Goal: Task Accomplishment & Management: Complete application form

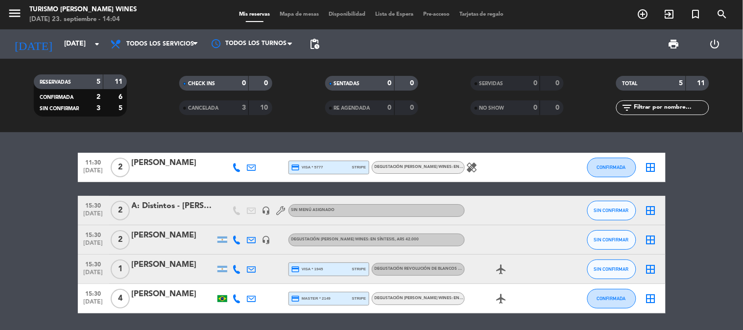
click at [6, 10] on div "menu Turismo [PERSON_NAME] Wines [DATE] 23. septiembre - 14:04" at bounding box center [93, 14] width 186 height 23
click at [8, 11] on icon "menu" at bounding box center [14, 13] width 15 height 15
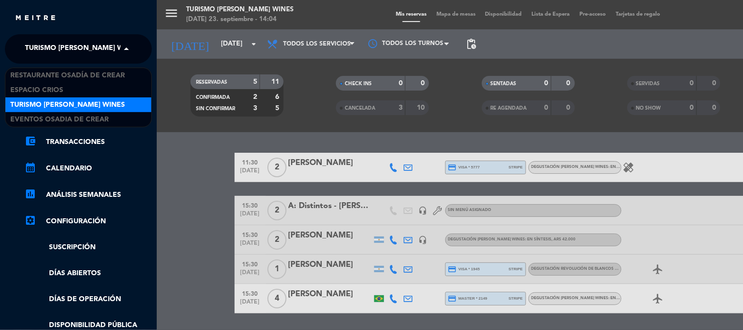
click at [63, 44] on span "Turismo [PERSON_NAME] Wines" at bounding box center [82, 49] width 115 height 21
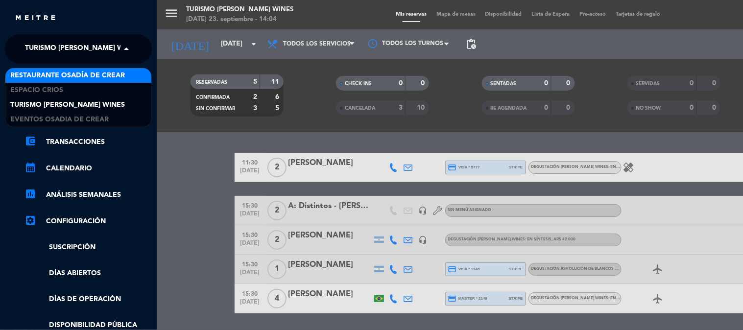
click at [72, 68] on div "Restaurante Osadía de Crear Espacio Crios Turismo [PERSON_NAME] Wines Eventos O…" at bounding box center [78, 98] width 147 height 60
click at [76, 70] on span "Restaurante Osadía de Crear" at bounding box center [67, 75] width 115 height 11
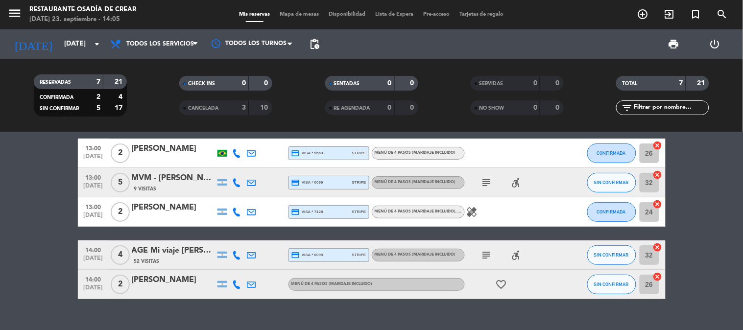
scroll to position [104, 0]
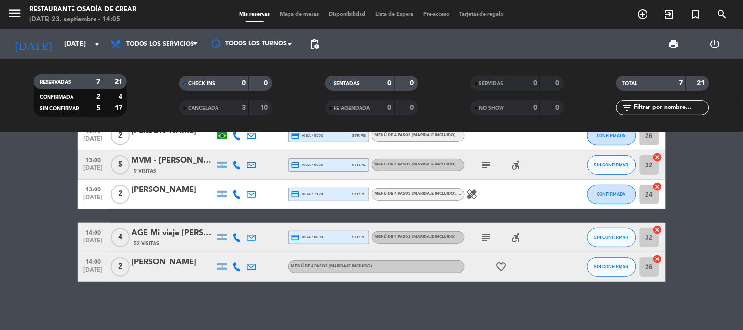
click at [467, 193] on icon "healing" at bounding box center [472, 194] width 12 height 12
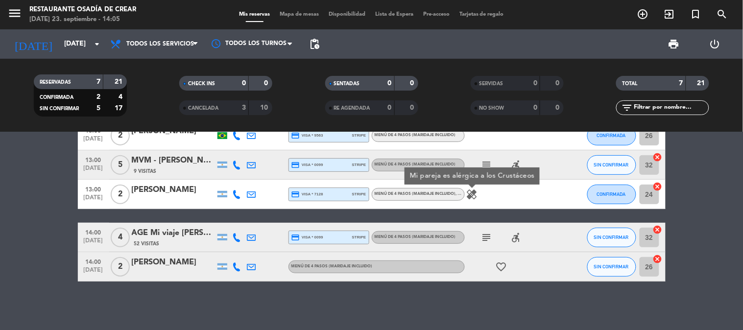
click at [237, 191] on icon at bounding box center [237, 194] width 9 height 9
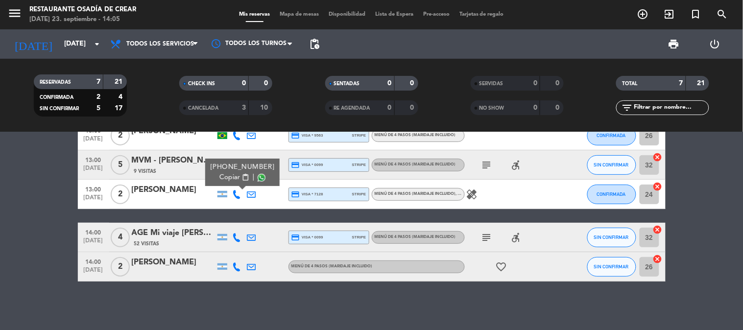
click at [223, 176] on span "Copiar" at bounding box center [229, 177] width 21 height 10
click at [77, 43] on input "[DATE]" at bounding box center [105, 44] width 93 height 18
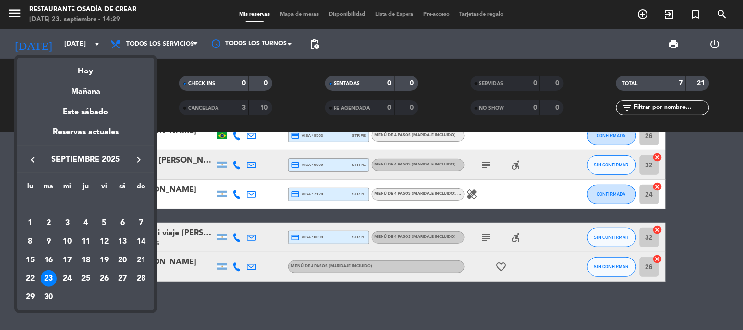
click at [142, 162] on icon "keyboard_arrow_right" at bounding box center [139, 160] width 12 height 12
click at [139, 243] on div "16" at bounding box center [141, 241] width 17 height 17
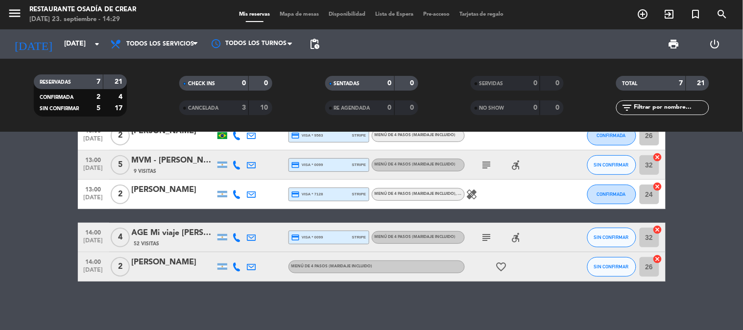
type input "[DATE]"
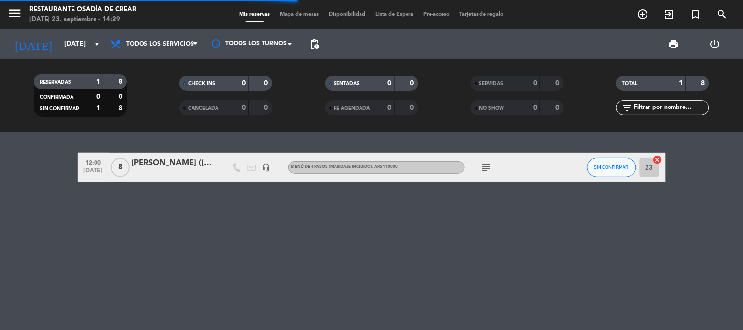
scroll to position [0, 0]
click at [74, 8] on div "Restaurante Osadía de Crear" at bounding box center [82, 10] width 107 height 10
click at [18, 13] on icon "menu" at bounding box center [14, 13] width 15 height 15
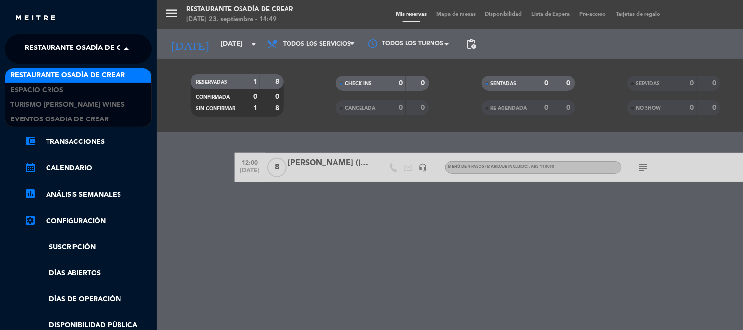
click at [95, 50] on span "Restaurante Osadía de Crear" at bounding box center [82, 49] width 115 height 21
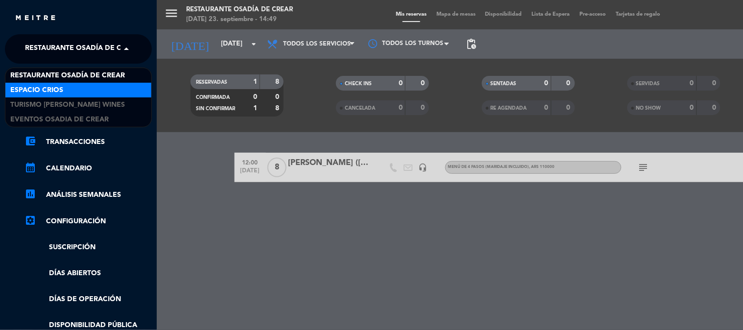
click at [111, 92] on div "Espacio Crios" at bounding box center [78, 90] width 146 height 15
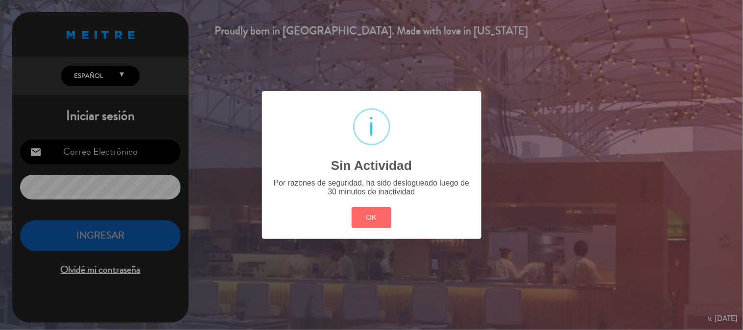
type input "[EMAIL_ADDRESS][DOMAIN_NAME]"
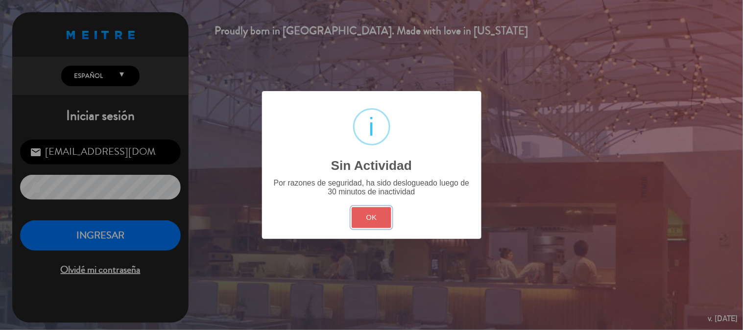
click at [376, 221] on button "OK" at bounding box center [371, 217] width 40 height 21
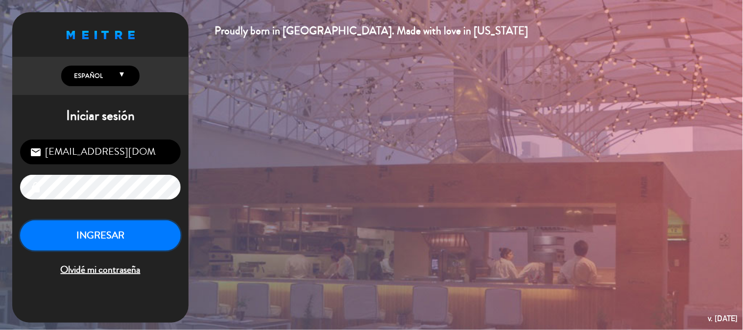
click at [121, 236] on button "INGRESAR" at bounding box center [100, 235] width 161 height 31
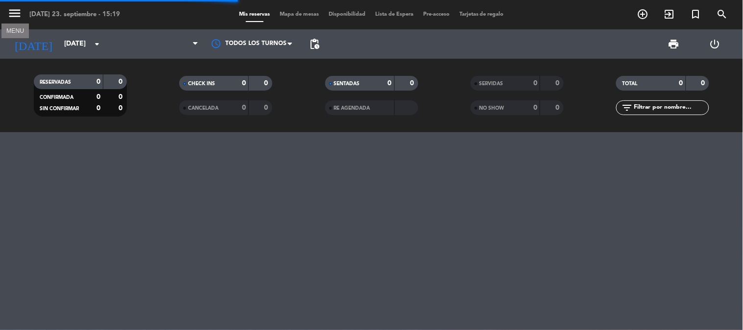
click at [13, 14] on icon "menu" at bounding box center [14, 13] width 15 height 15
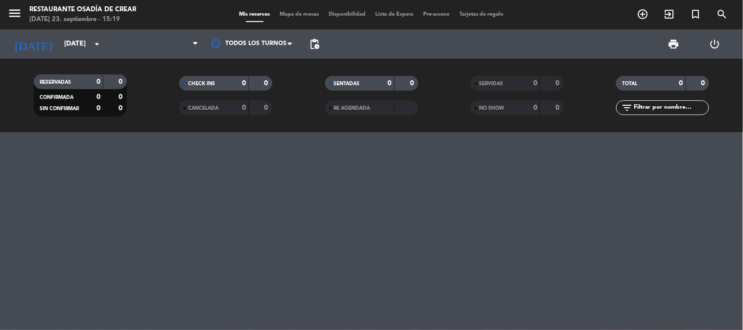
click at [21, 9] on icon "menu" at bounding box center [14, 13] width 15 height 15
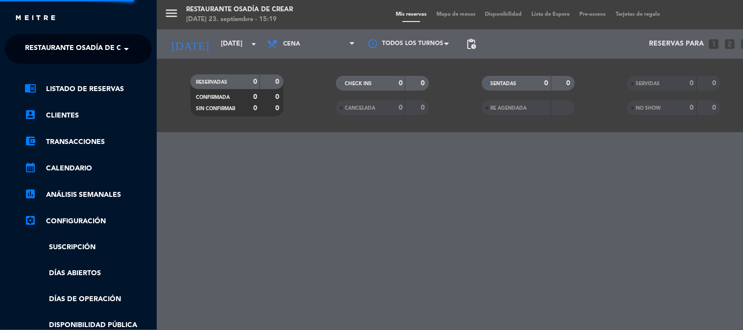
click at [74, 55] on span "Restaurante Osadía de Crear" at bounding box center [82, 49] width 115 height 21
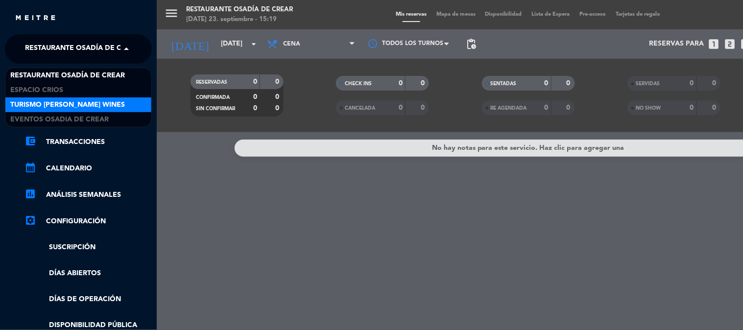
click at [115, 104] on span "Turismo [PERSON_NAME] Wines" at bounding box center [67, 104] width 115 height 11
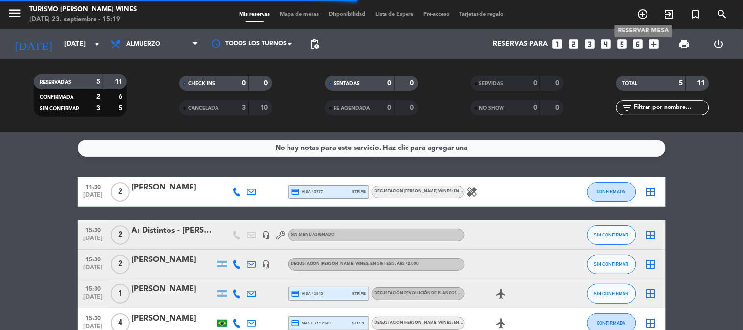
click at [643, 12] on icon "add_circle_outline" at bounding box center [643, 14] width 12 height 12
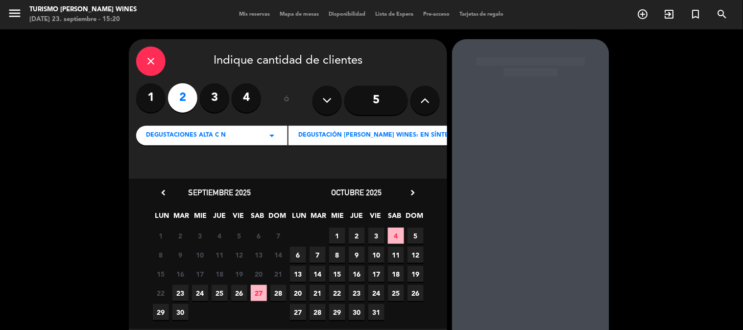
click at [182, 92] on label "2" at bounding box center [182, 97] width 29 height 29
click at [189, 138] on span "DEGUSTACIONES ALTA c N" at bounding box center [186, 136] width 80 height 10
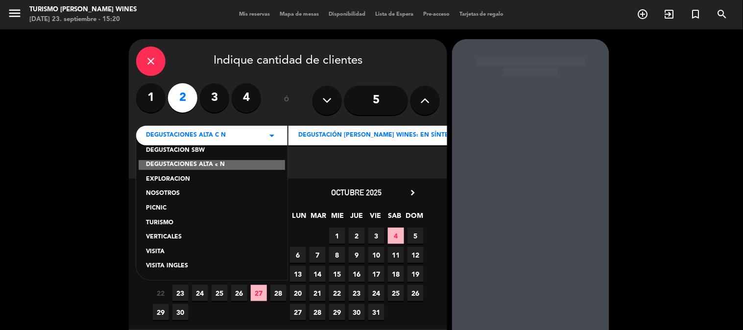
scroll to position [82, 0]
click at [179, 250] on div "VISITA" at bounding box center [212, 252] width 132 height 10
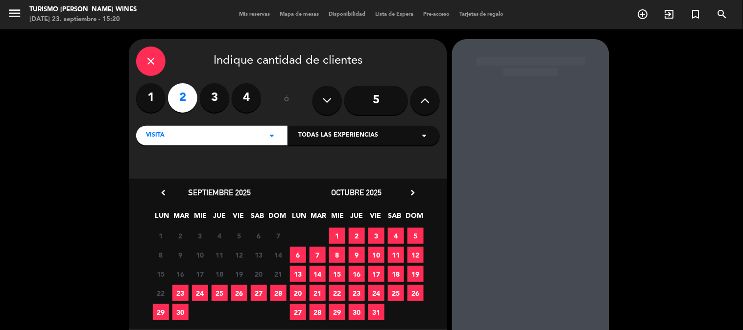
click at [180, 290] on span "23" at bounding box center [180, 293] width 16 height 16
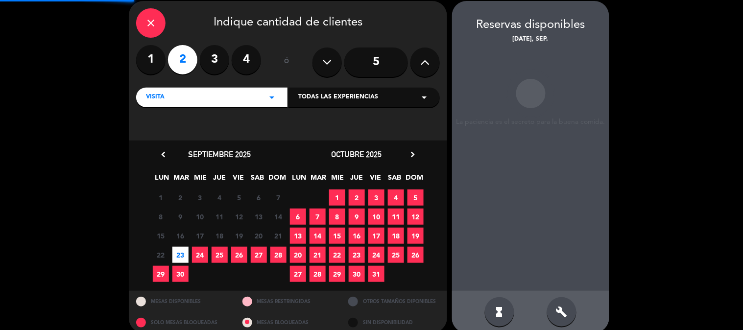
scroll to position [39, 0]
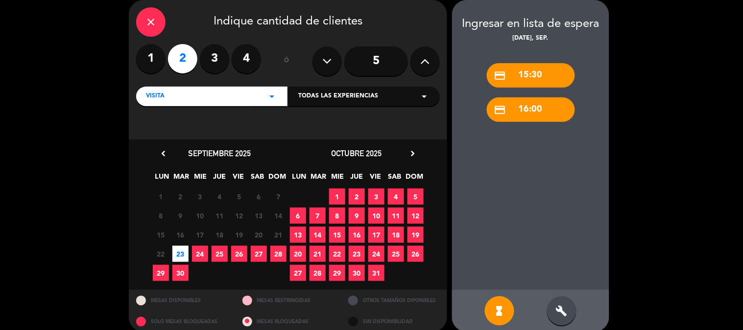
click at [513, 69] on div "credit_card 15:30" at bounding box center [531, 75] width 88 height 24
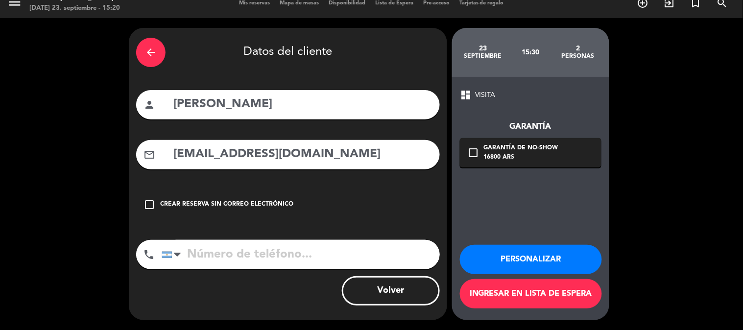
scroll to position [11, 0]
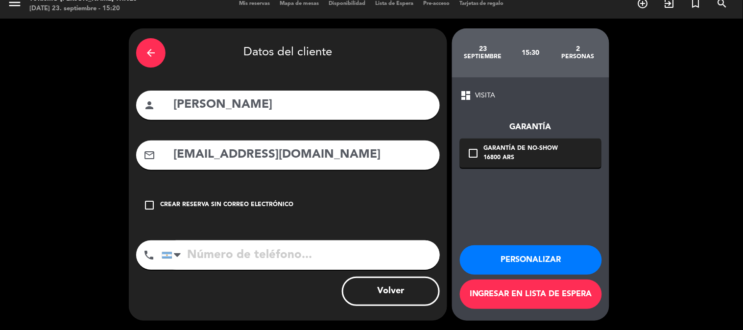
click at [153, 63] on div "arrow_back" at bounding box center [150, 52] width 29 height 29
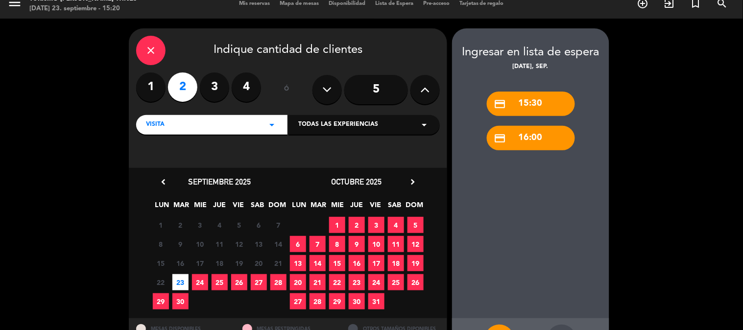
scroll to position [39, 0]
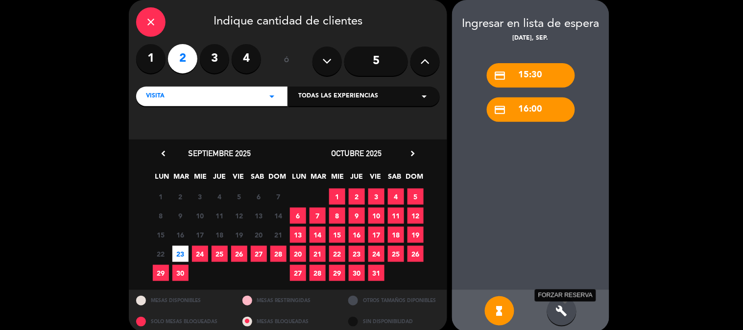
click at [562, 307] on icon "build" at bounding box center [562, 311] width 12 height 12
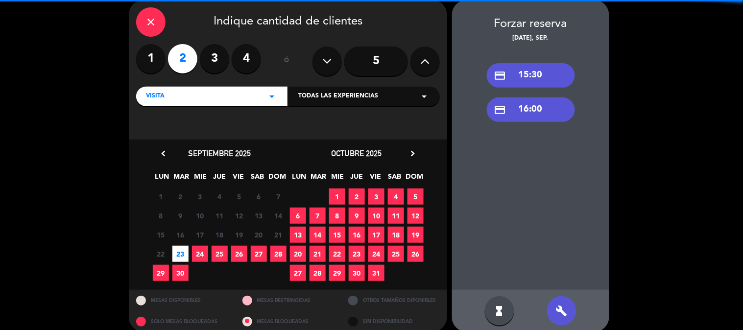
click at [534, 82] on div "credit_card 15:30" at bounding box center [531, 75] width 88 height 24
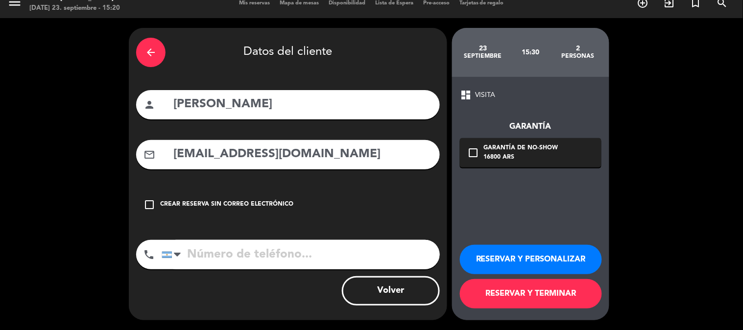
scroll to position [11, 0]
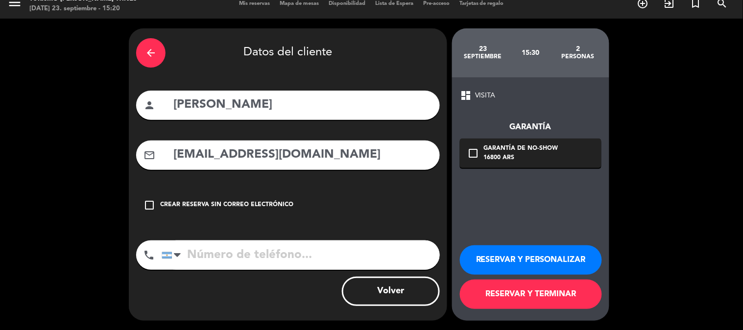
click at [396, 292] on button "Volver" at bounding box center [391, 291] width 98 height 29
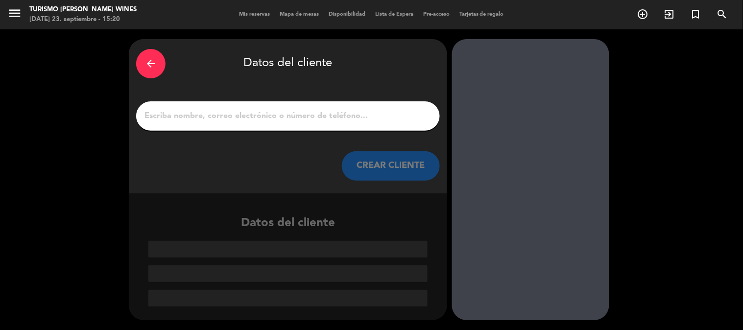
click at [272, 115] on input "1" at bounding box center [287, 116] width 289 height 14
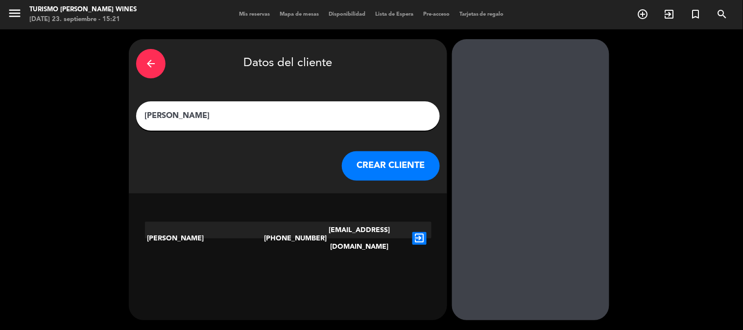
type input "[PERSON_NAME]"
click at [422, 233] on icon "exit_to_app" at bounding box center [419, 238] width 14 height 13
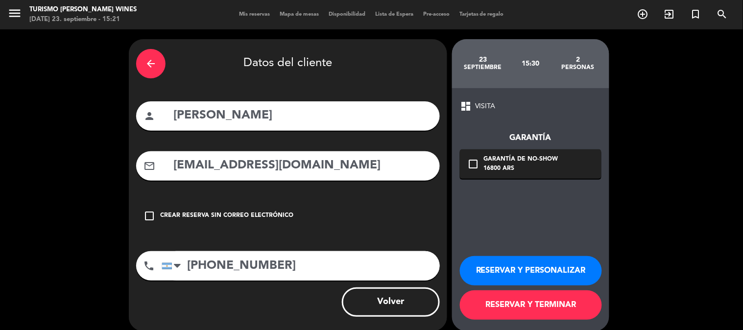
click at [535, 307] on button "RESERVAR Y TERMINAR" at bounding box center [531, 304] width 142 height 29
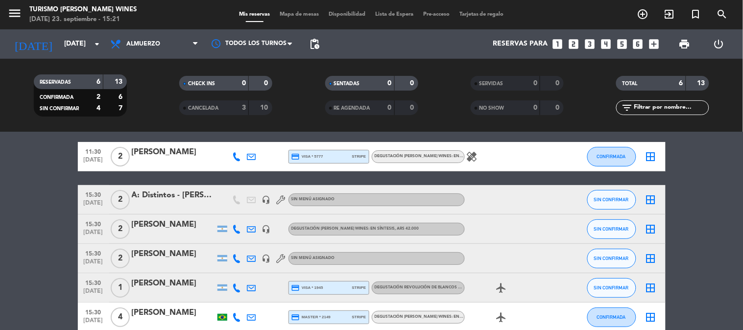
scroll to position [54, 0]
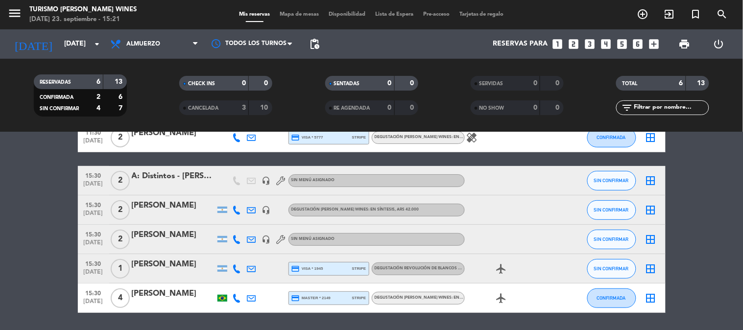
click at [164, 233] on div "[PERSON_NAME]" at bounding box center [173, 235] width 83 height 13
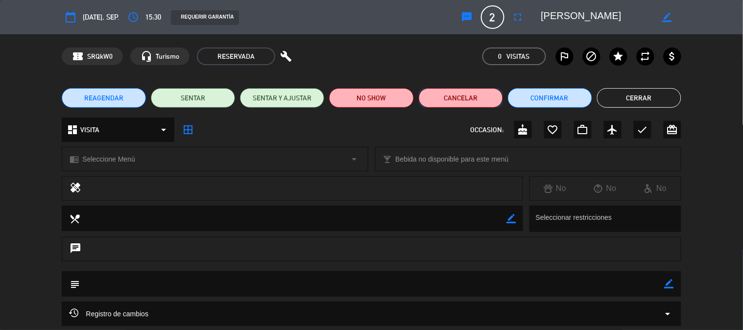
click at [471, 103] on button "Cancelar" at bounding box center [461, 98] width 84 height 20
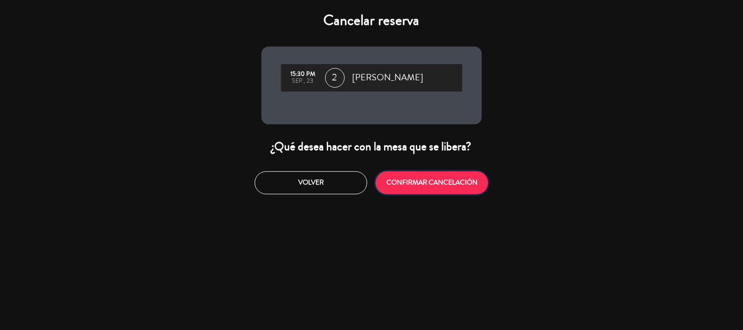
click at [429, 181] on button "CONFIRMAR CANCELACIÓN" at bounding box center [431, 182] width 113 height 23
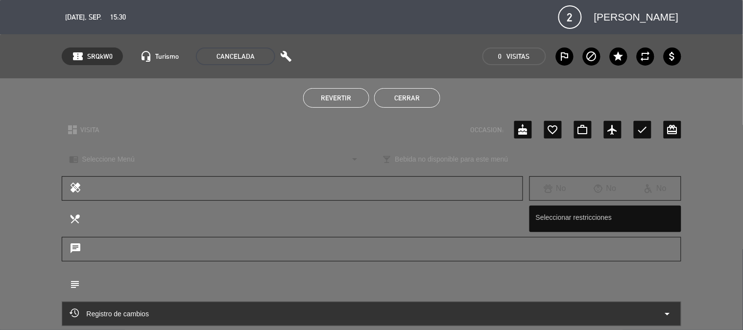
click at [410, 104] on button "Cerrar" at bounding box center [407, 98] width 66 height 20
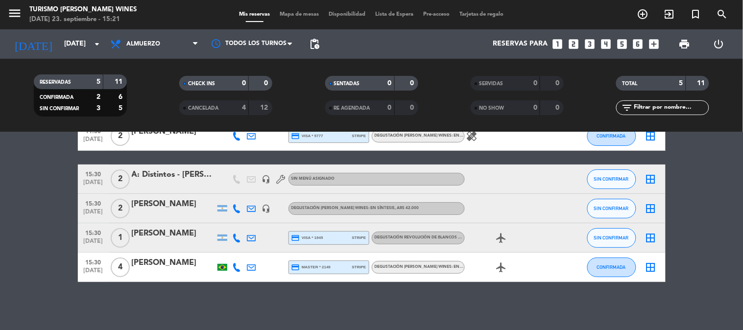
scroll to position [56, 0]
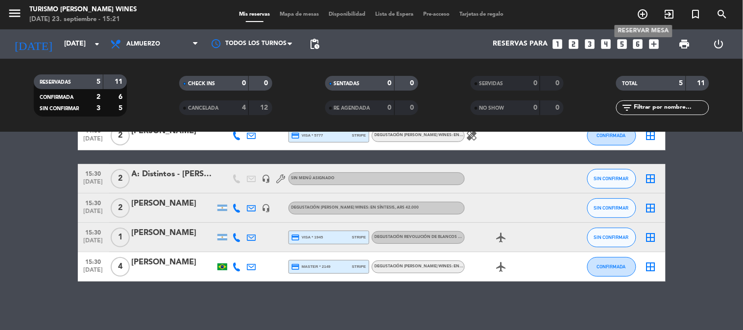
click at [636, 17] on span "add_circle_outline" at bounding box center [642, 14] width 26 height 17
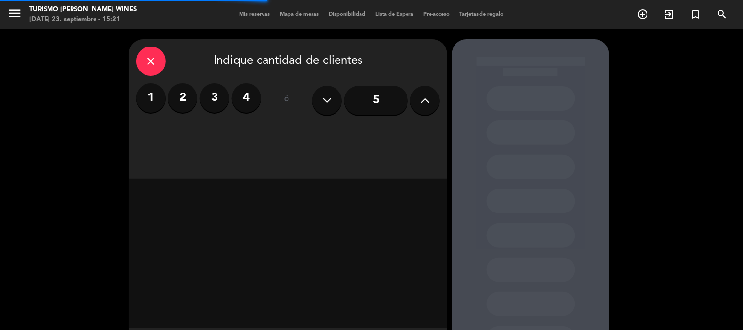
click at [183, 98] on label "2" at bounding box center [182, 97] width 29 height 29
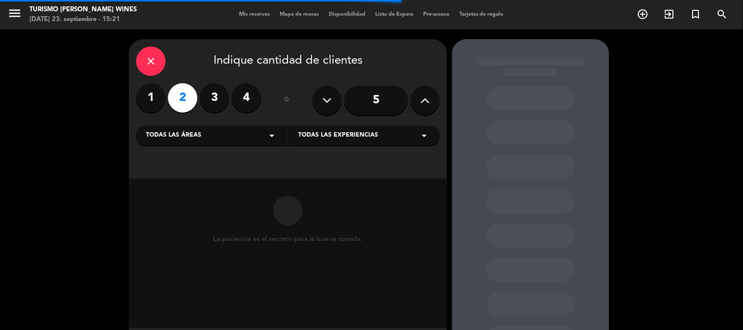
click at [241, 138] on div "Todas las áreas arrow_drop_down" at bounding box center [211, 136] width 151 height 20
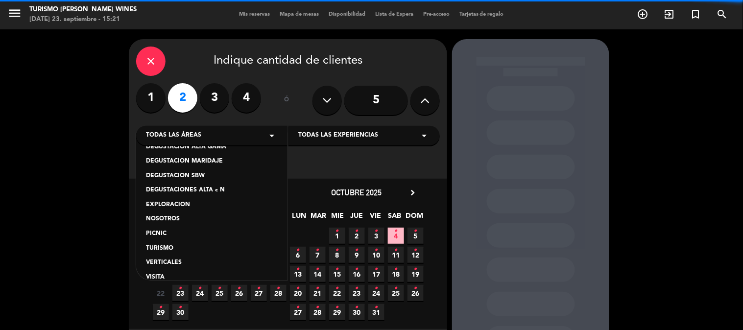
scroll to position [82, 0]
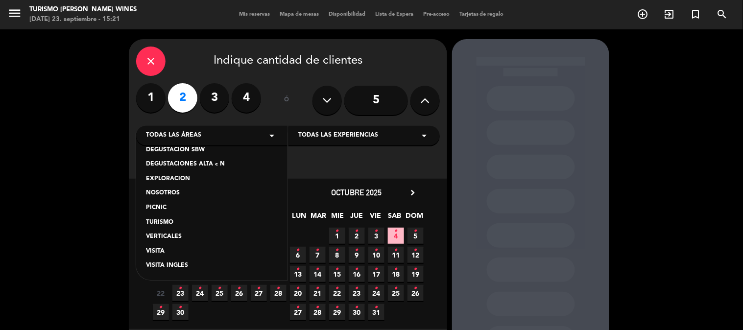
click at [156, 247] on div "VISITA" at bounding box center [212, 252] width 132 height 10
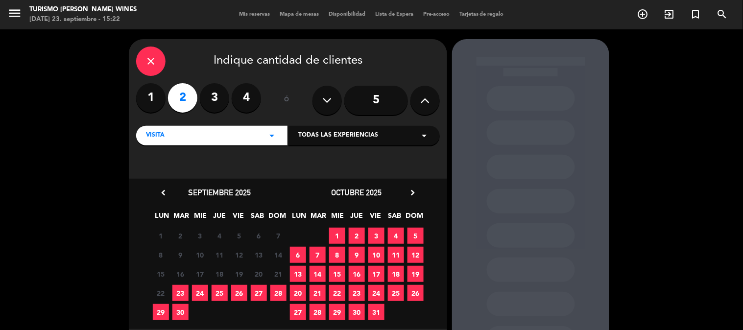
click at [176, 291] on span "23" at bounding box center [180, 293] width 16 height 16
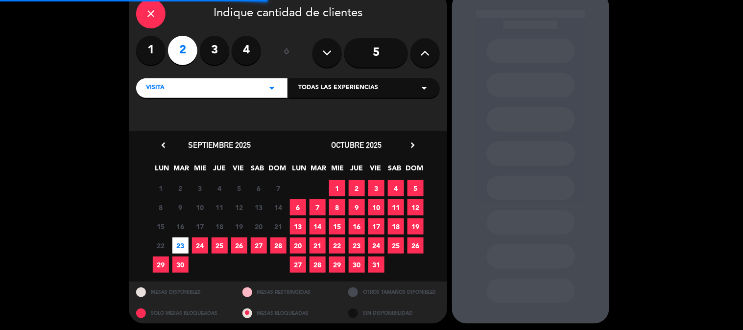
scroll to position [50, 0]
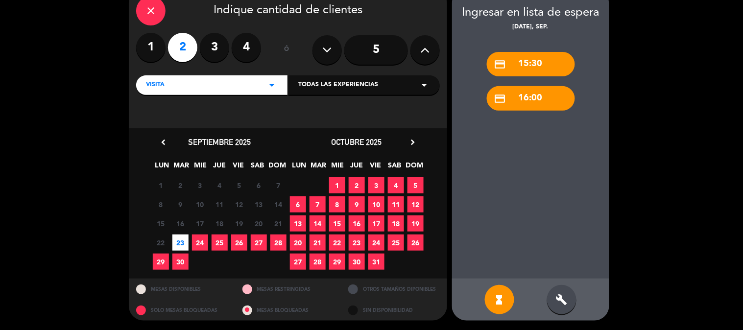
click at [565, 286] on div "build" at bounding box center [561, 299] width 29 height 29
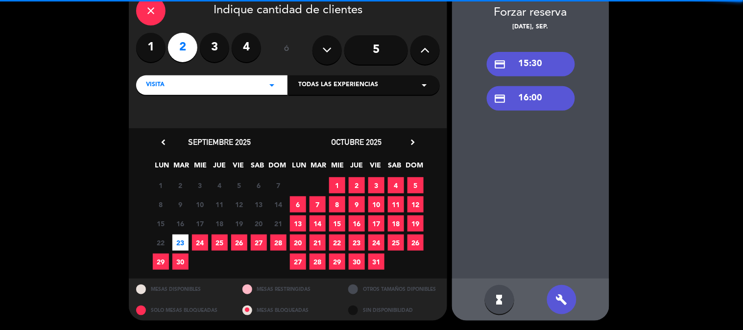
click at [535, 58] on div "credit_card 15:30" at bounding box center [531, 64] width 88 height 24
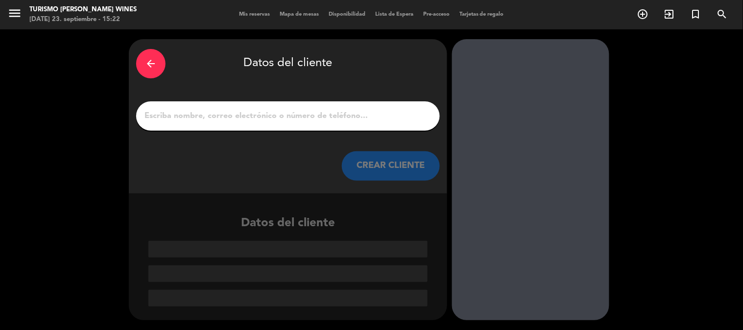
click at [342, 113] on input "1" at bounding box center [287, 116] width 289 height 14
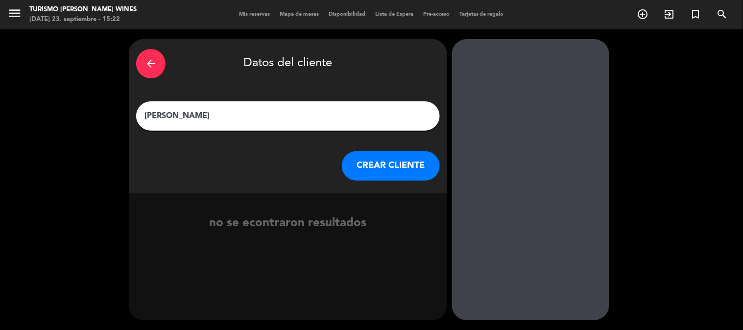
type input "[PERSON_NAME]"
click at [394, 171] on button "CREAR CLIENTE" at bounding box center [391, 165] width 98 height 29
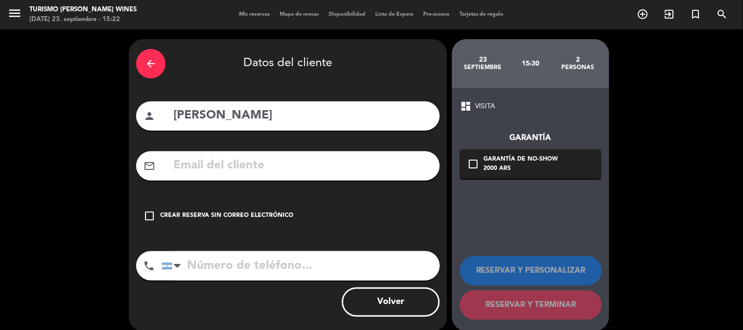
click at [184, 209] on div "check_box_outline_blank Crear reserva sin correo electrónico" at bounding box center [287, 215] width 303 height 29
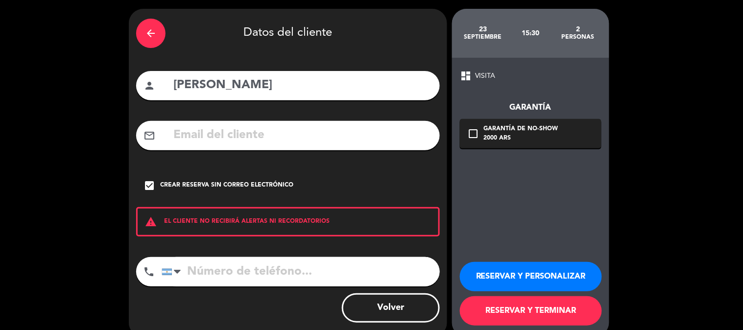
scroll to position [47, 0]
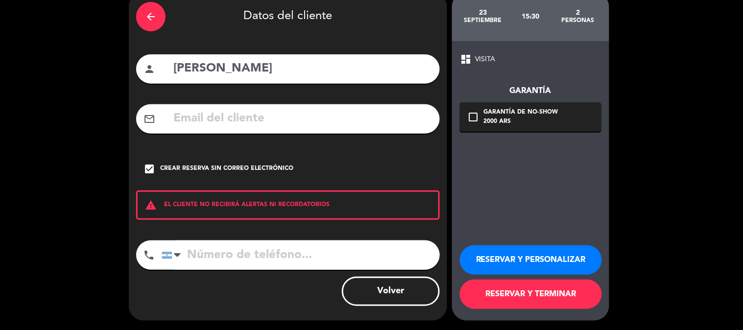
click at [547, 297] on button "RESERVAR Y TERMINAR" at bounding box center [531, 293] width 142 height 29
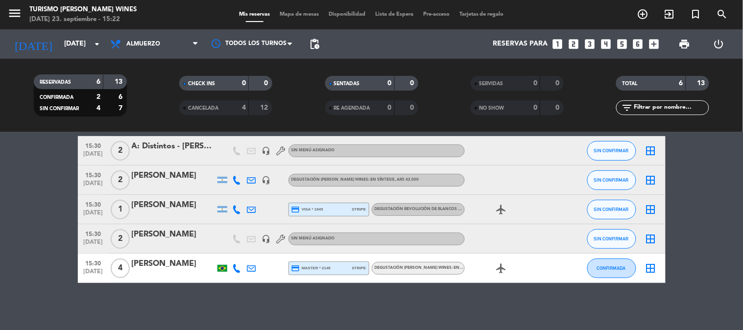
scroll to position [86, 0]
